Goal: Find specific page/section: Find specific page/section

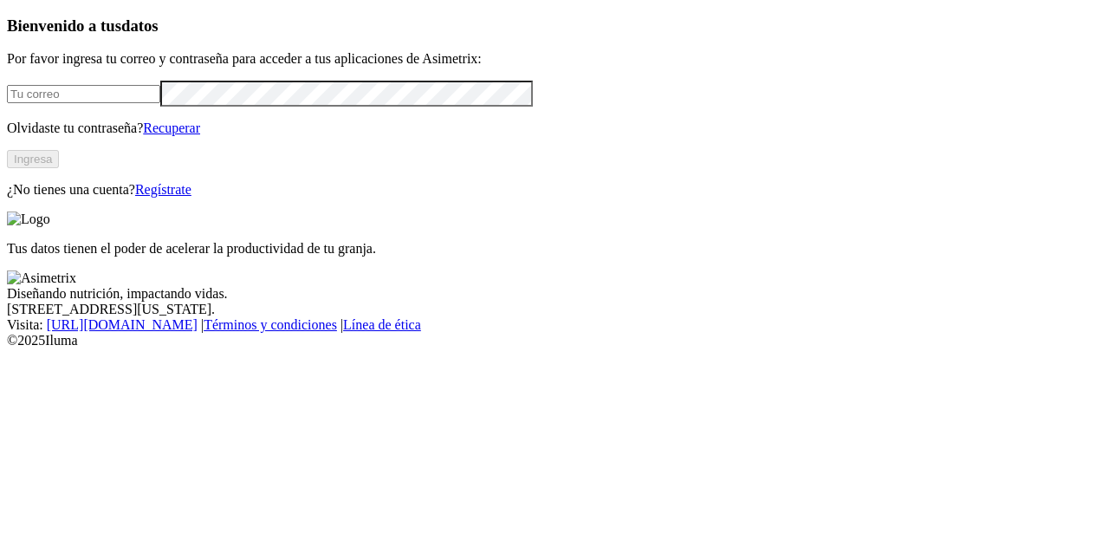
type input "[EMAIL_ADDRESS][DOMAIN_NAME]"
click at [59, 168] on button "Ingresa" at bounding box center [33, 159] width 52 height 18
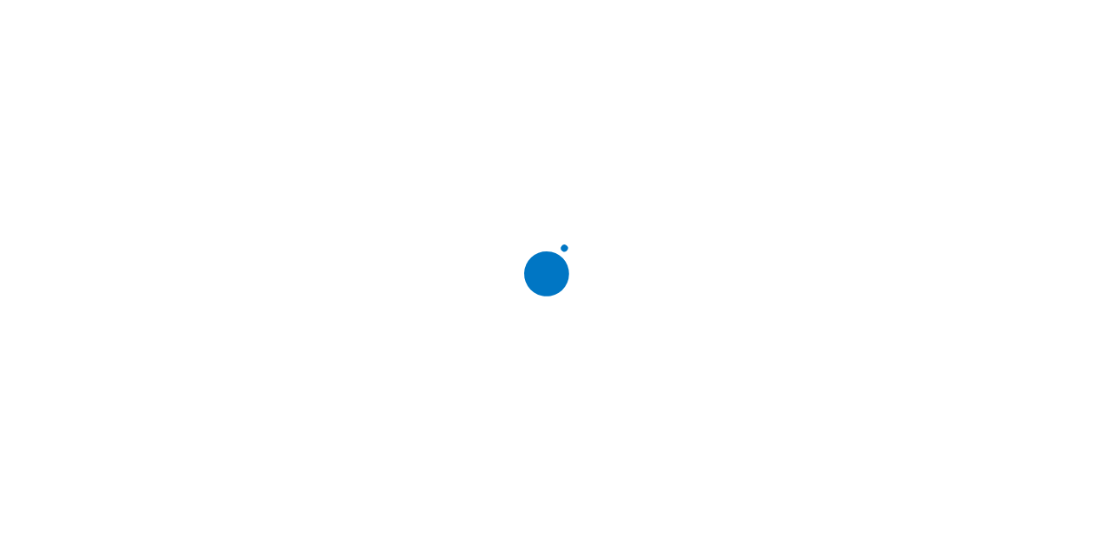
scroll to position [16, 0]
